Goal: Transaction & Acquisition: Obtain resource

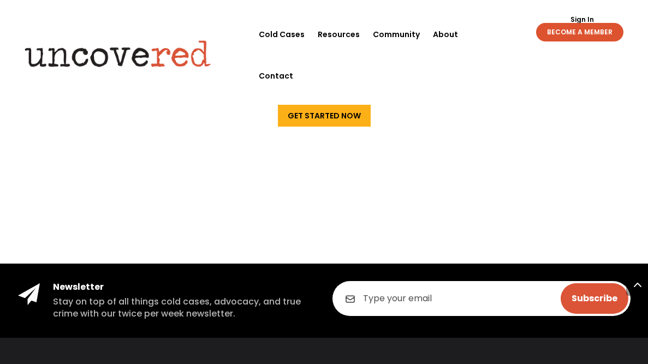
scroll to position [2159, 0]
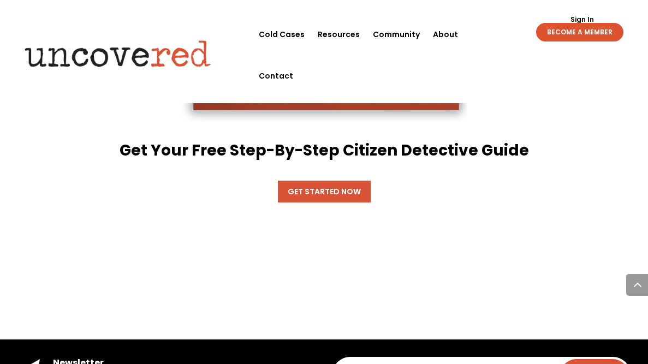
click at [284, 181] on link "Get Started Now" at bounding box center [324, 192] width 93 height 22
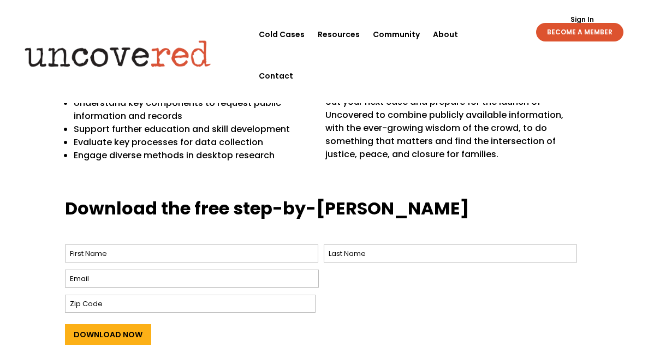
scroll to position [349, 0]
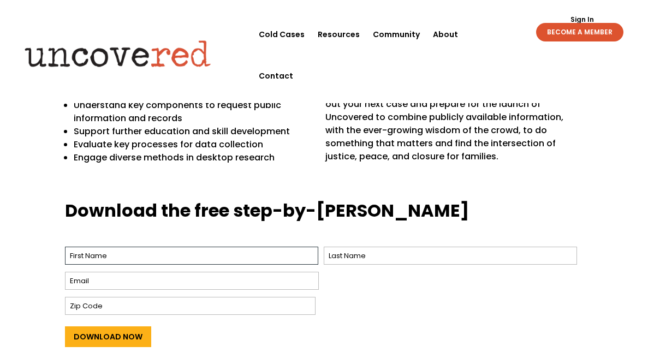
click at [175, 247] on input "First" at bounding box center [191, 256] width 253 height 18
type input "Abuya"
click at [169, 272] on input "Email *" at bounding box center [192, 281] width 254 height 18
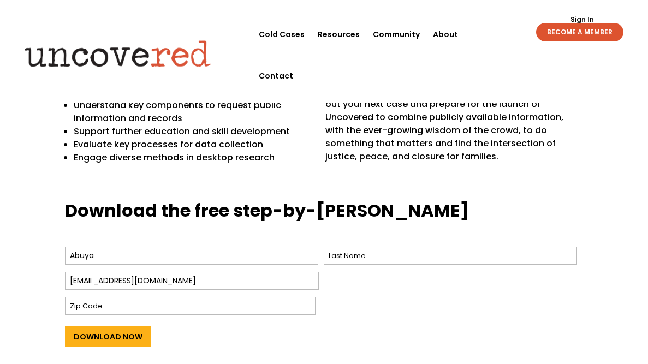
type input "abuyaojwato@gmail.com"
click at [369, 247] on input "Last" at bounding box center [450, 256] width 253 height 18
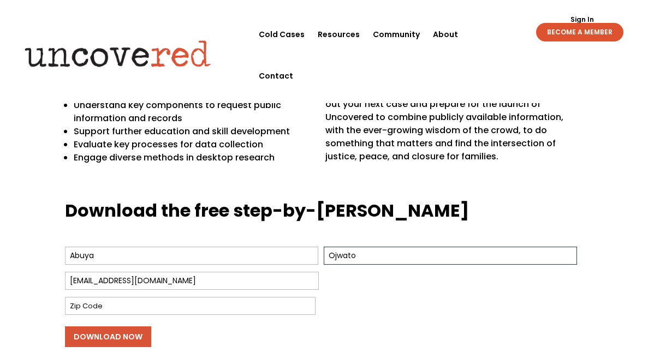
type input "Ojwato"
click at [100, 326] on input "Download Now" at bounding box center [108, 336] width 86 height 21
click at [69, 326] on input "Download Now" at bounding box center [108, 336] width 86 height 21
